Goal: Check status

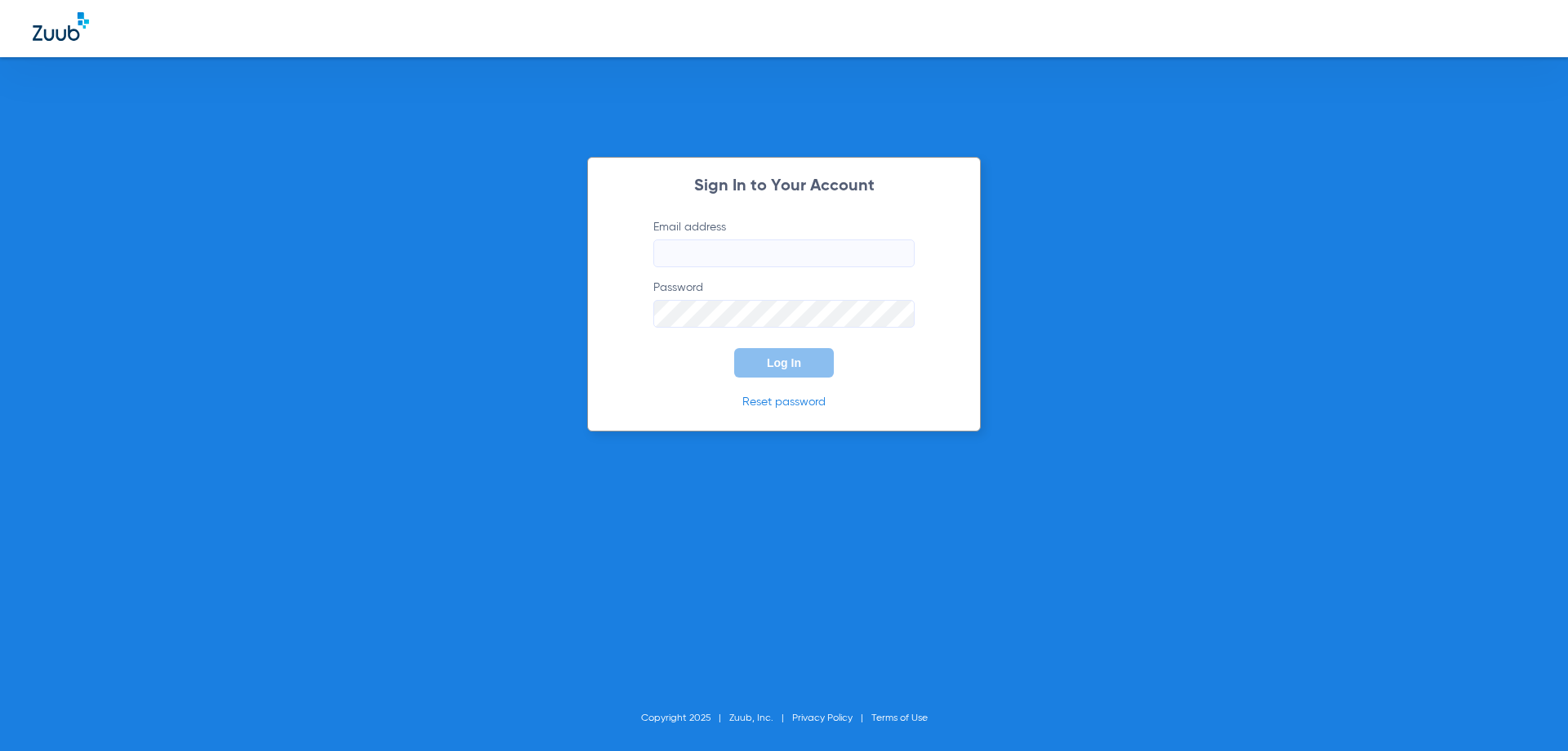
type input "[PERSON_NAME][EMAIL_ADDRESS][DOMAIN_NAME]"
click at [795, 362] on span "Log In" at bounding box center [784, 363] width 34 height 13
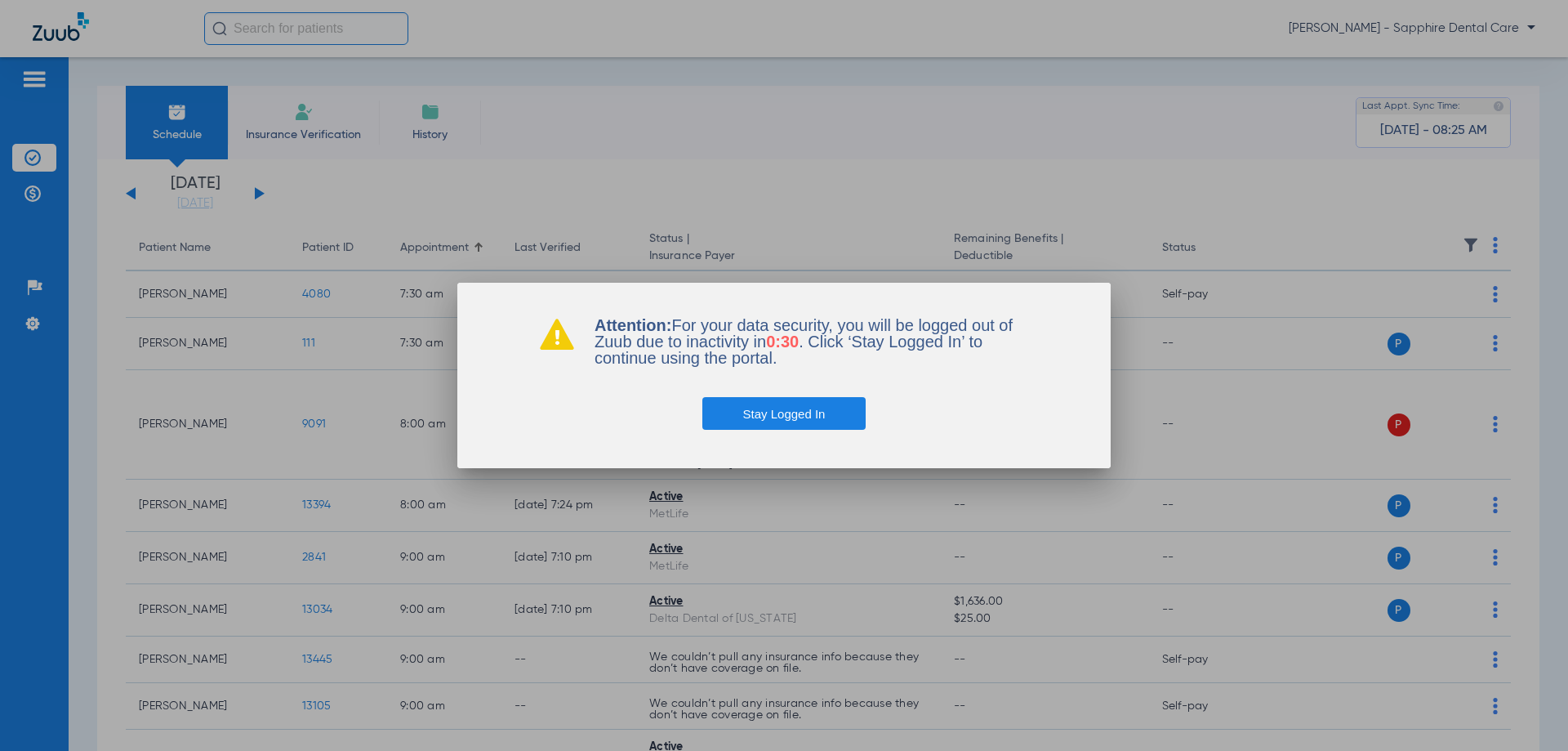
click at [846, 413] on button "Stay Logged In" at bounding box center [784, 413] width 164 height 33
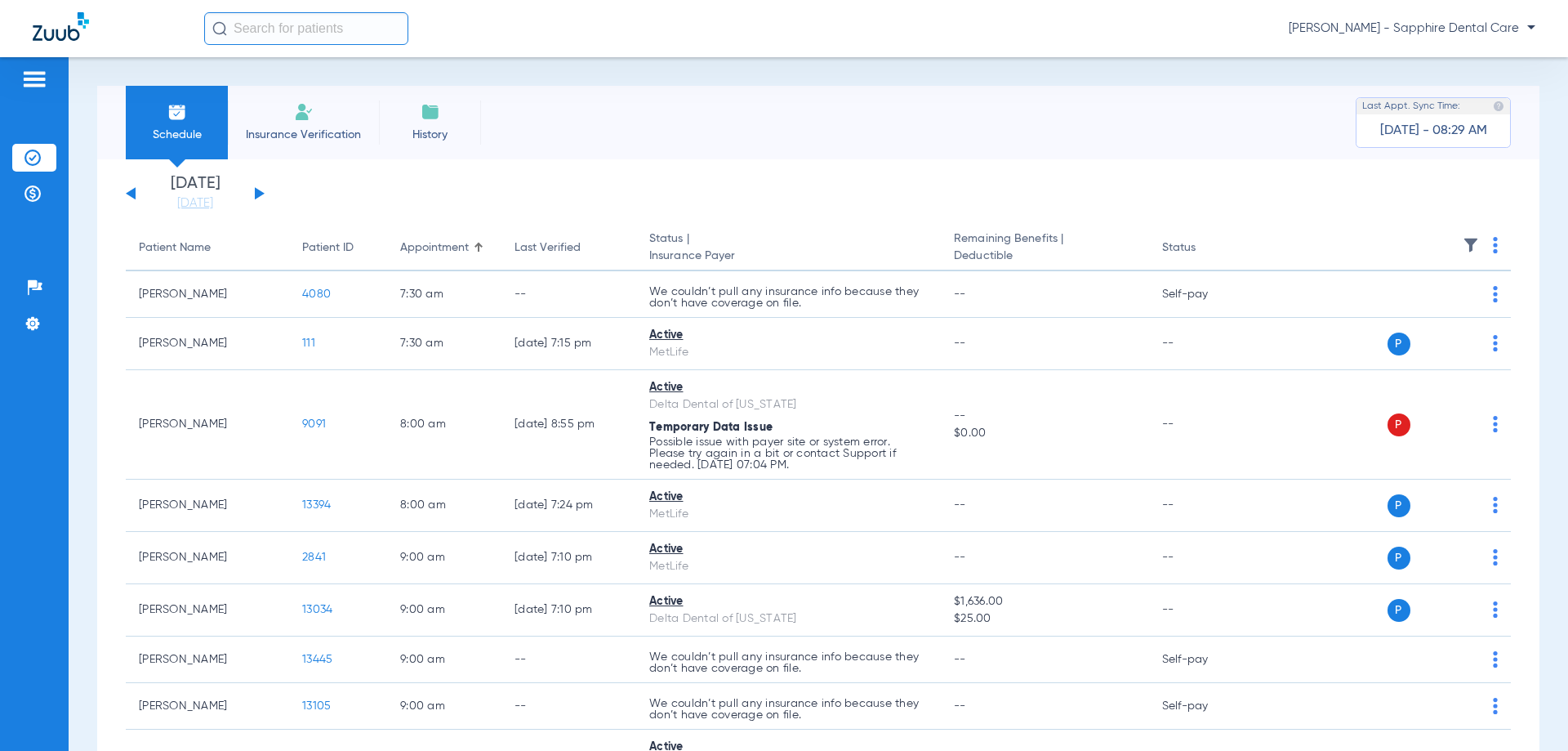
click at [258, 193] on button at bounding box center [260, 193] width 10 height 12
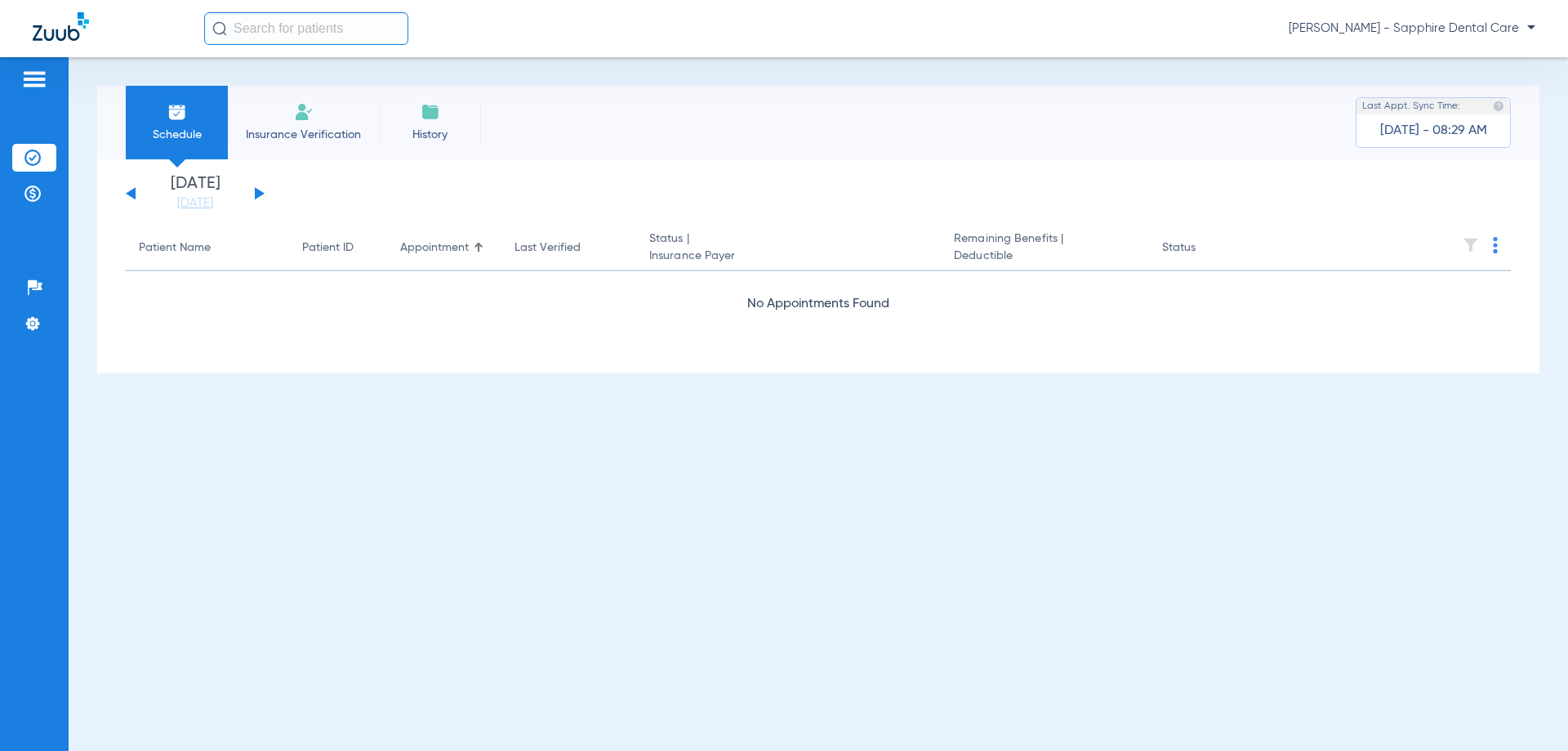
click at [258, 193] on button at bounding box center [260, 193] width 10 height 12
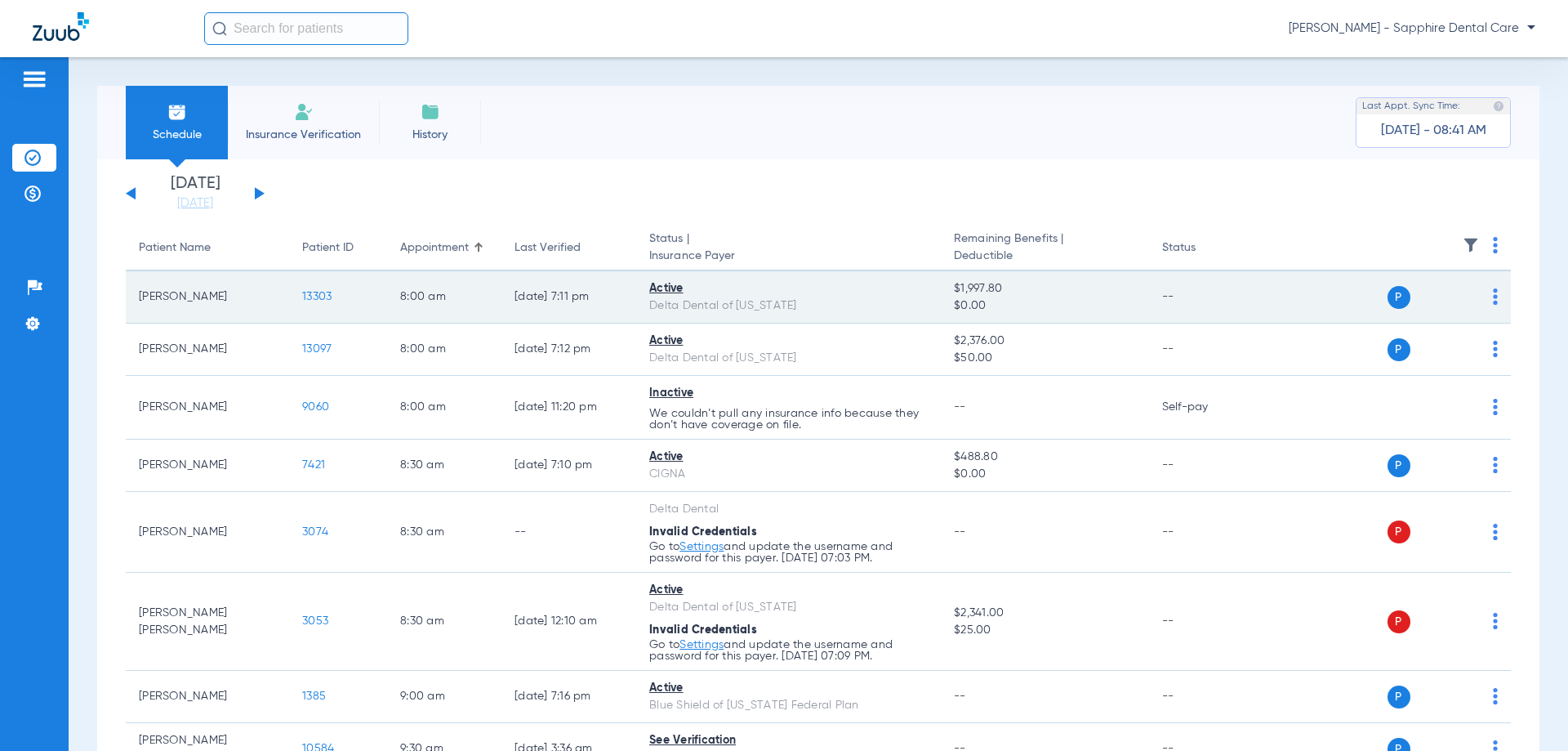
scroll to position [82, 0]
